Goal: Information Seeking & Learning: Find specific fact

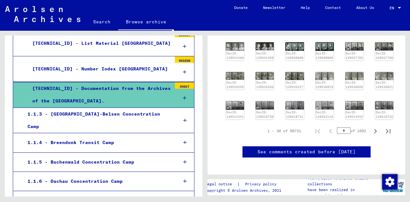
scroll to position [191, 0]
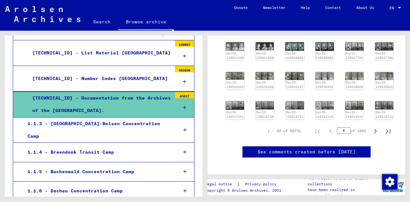
click at [183, 107] on icon at bounding box center [185, 107] width 4 height 4
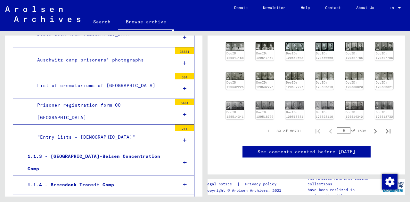
scroll to position [294, 0]
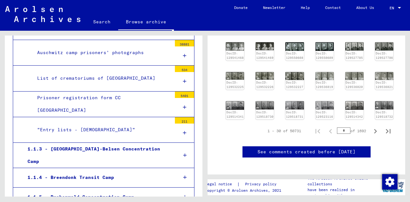
click at [122, 46] on div "Auschwitz camp prisoners’ photographs" at bounding box center [101, 52] width 139 height 13
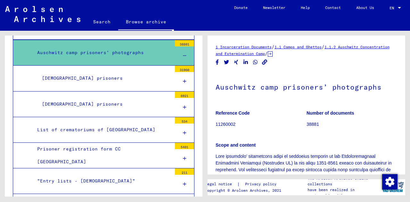
click at [87, 99] on div "[DEMOGRAPHIC_DATA] prisoners" at bounding box center [104, 104] width 135 height 13
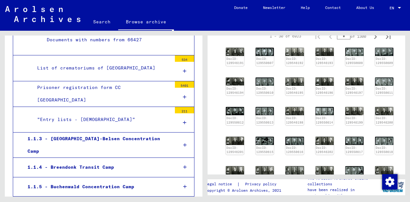
scroll to position [787, 0]
click at [119, 86] on div "Prisoner registration form CC [GEOGRAPHIC_DATA]" at bounding box center [101, 94] width 139 height 25
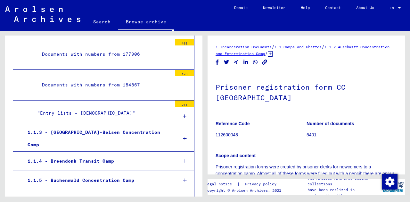
scroll to position [1163, 0]
click at [54, 107] on div ""Entry lists - [DEMOGRAPHIC_DATA]"" at bounding box center [101, 113] width 139 height 13
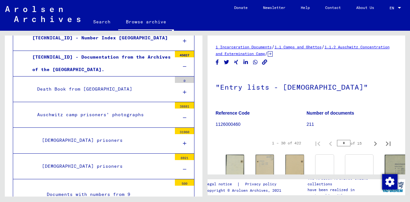
scroll to position [232, 0]
click at [90, 92] on div "Death Book from [GEOGRAPHIC_DATA]" at bounding box center [101, 89] width 139 height 13
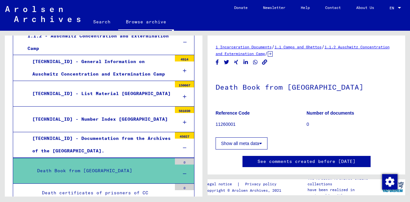
click at [226, 113] on b "Reference Code" at bounding box center [233, 113] width 34 height 5
click at [318, 98] on h1 "Death Book from [GEOGRAPHIC_DATA]" at bounding box center [307, 86] width 182 height 28
click at [316, 112] on b "Number of documents" at bounding box center [331, 113] width 48 height 5
click at [228, 131] on figure "Reference Code 11260001" at bounding box center [261, 119] width 91 height 29
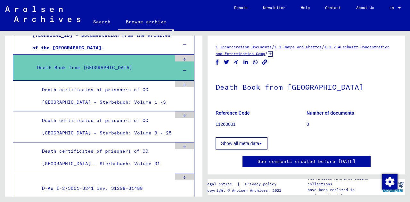
scroll to position [253, 0]
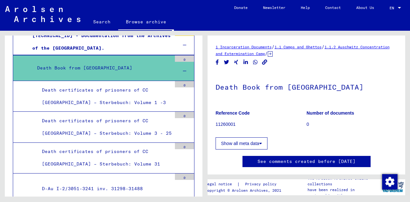
click at [97, 92] on div "Death certificates of prisoners of CC [GEOGRAPHIC_DATA] – Sterbebuch: Volume 1 …" at bounding box center [104, 96] width 135 height 25
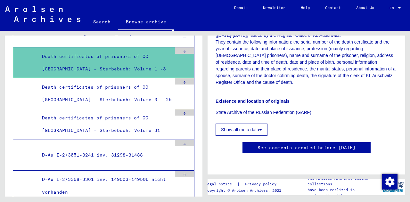
scroll to position [197, 0]
click at [258, 124] on button "Show all meta data" at bounding box center [242, 130] width 52 height 12
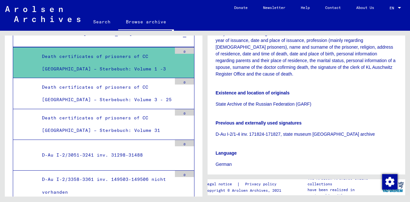
scroll to position [0, 0]
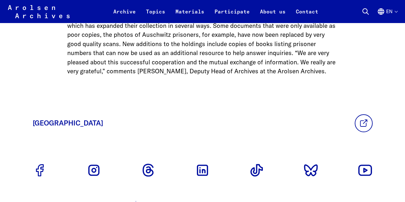
scroll to position [680, 0]
click at [363, 15] on icon at bounding box center [366, 12] width 8 height 8
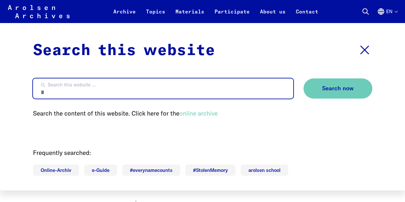
click at [100, 89] on input "Search this website ..." at bounding box center [163, 89] width 261 height 20
type input "*********"
click at [304, 79] on button "Search now" at bounding box center [338, 89] width 69 height 20
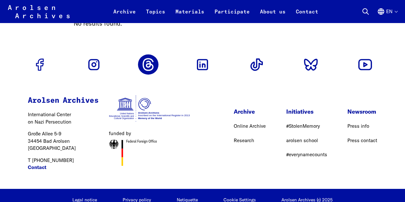
scroll to position [93, 0]
